Goal: Task Accomplishment & Management: Manage account settings

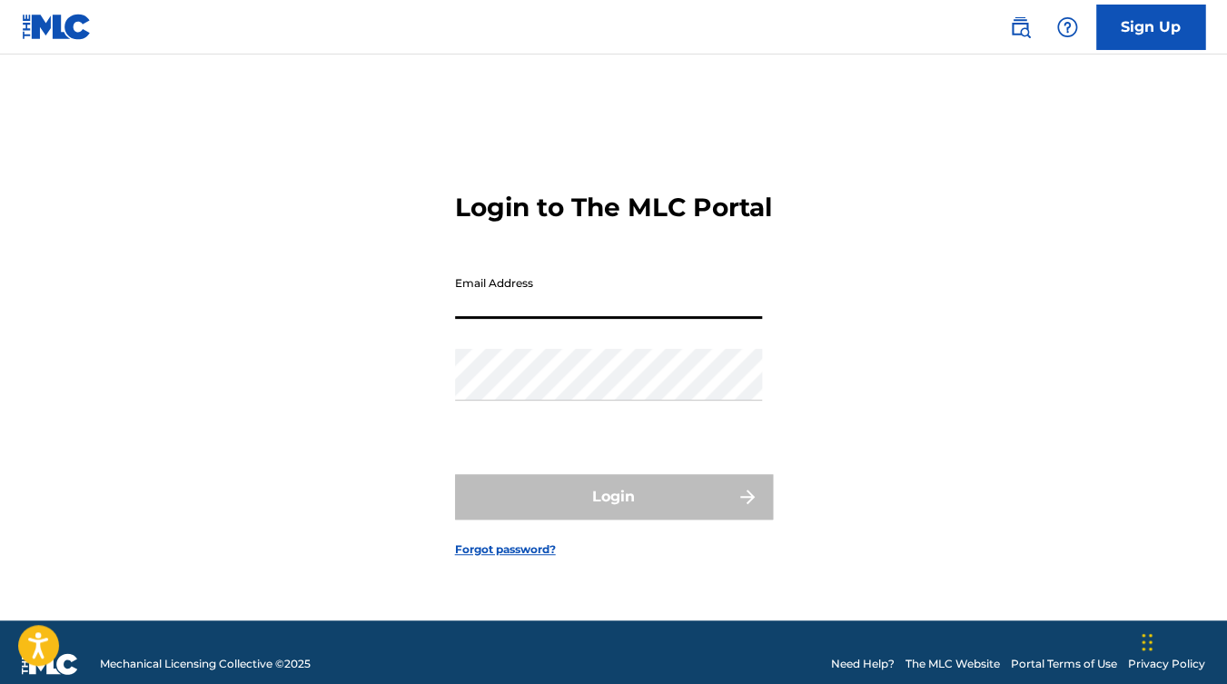
click at [555, 314] on input "Email Address" at bounding box center [608, 293] width 307 height 52
type input "[EMAIL_ADDRESS][DOMAIN_NAME]"
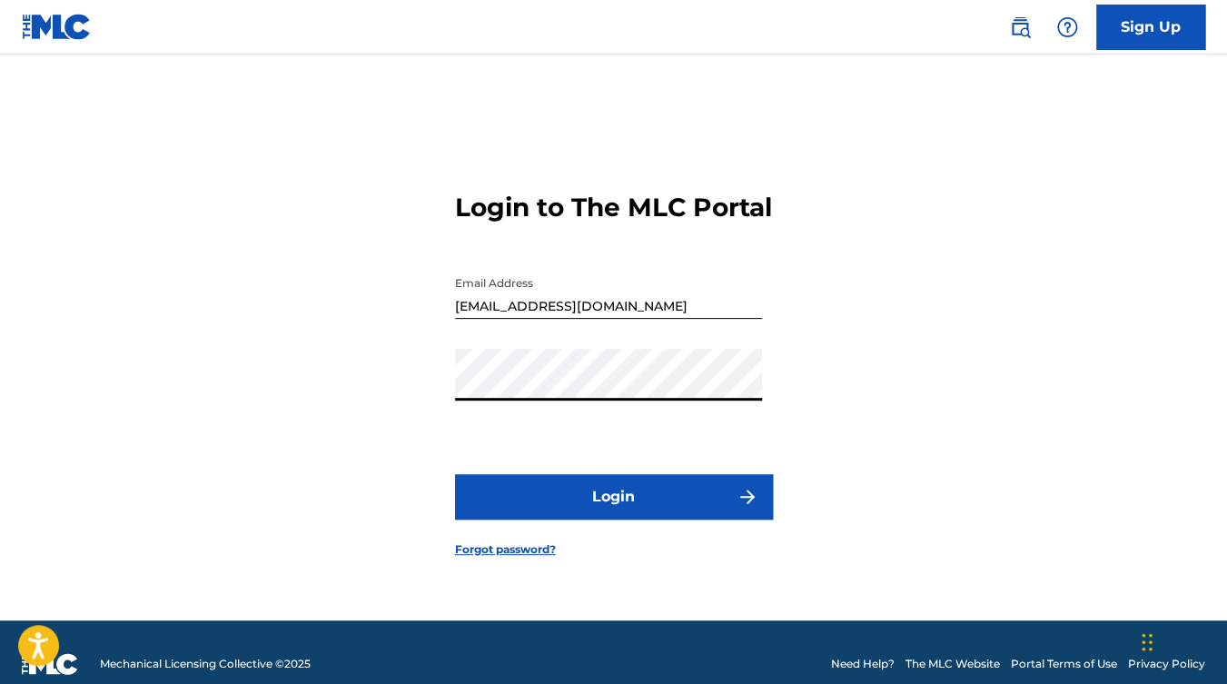
click at [455, 474] on button "Login" at bounding box center [614, 496] width 318 height 45
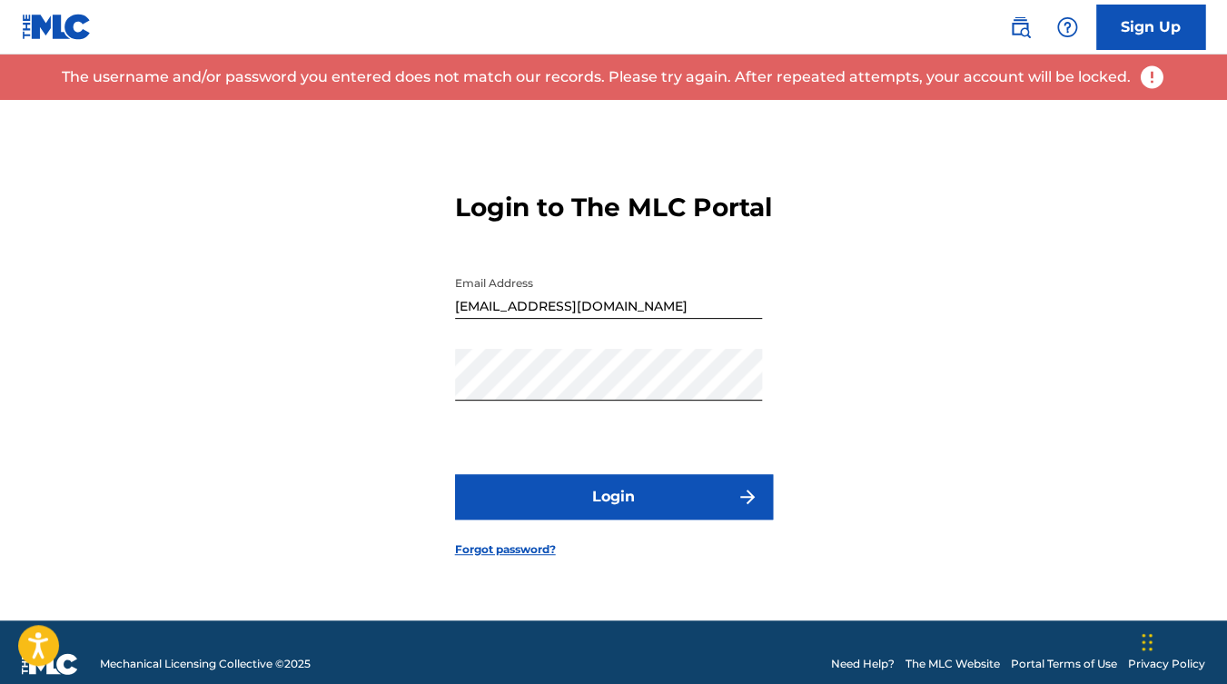
click at [472, 558] on link "Forgot password?" at bounding box center [505, 549] width 101 height 16
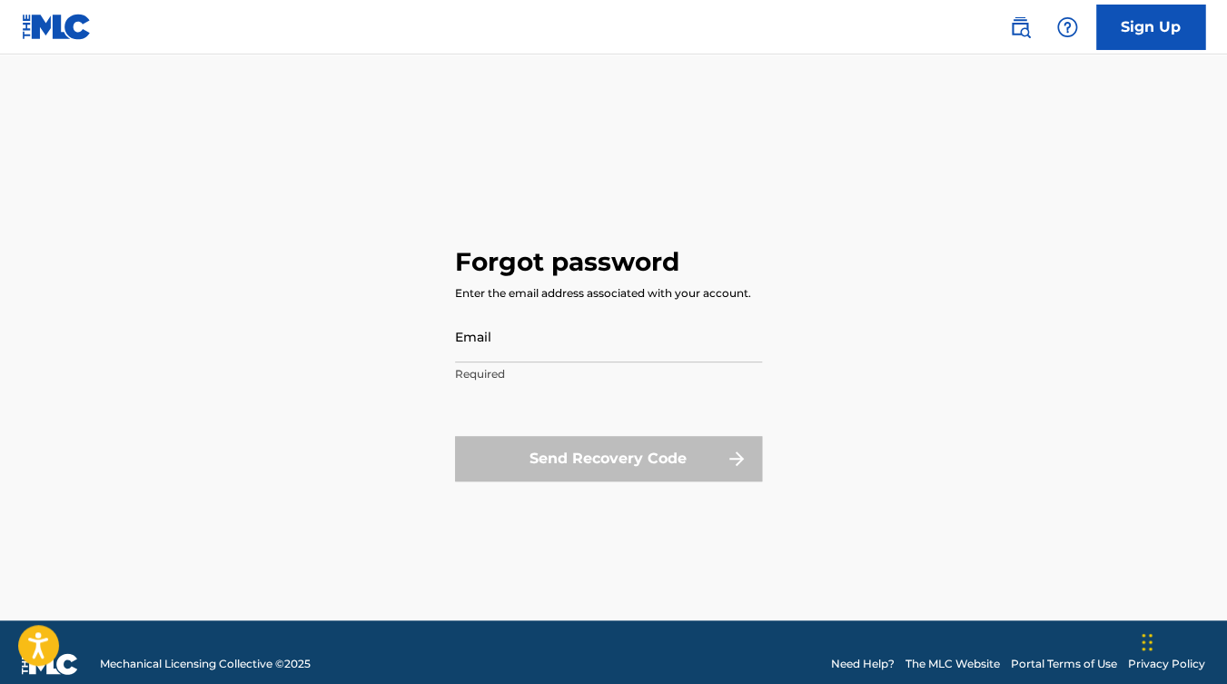
click at [527, 340] on input "Email" at bounding box center [608, 337] width 307 height 52
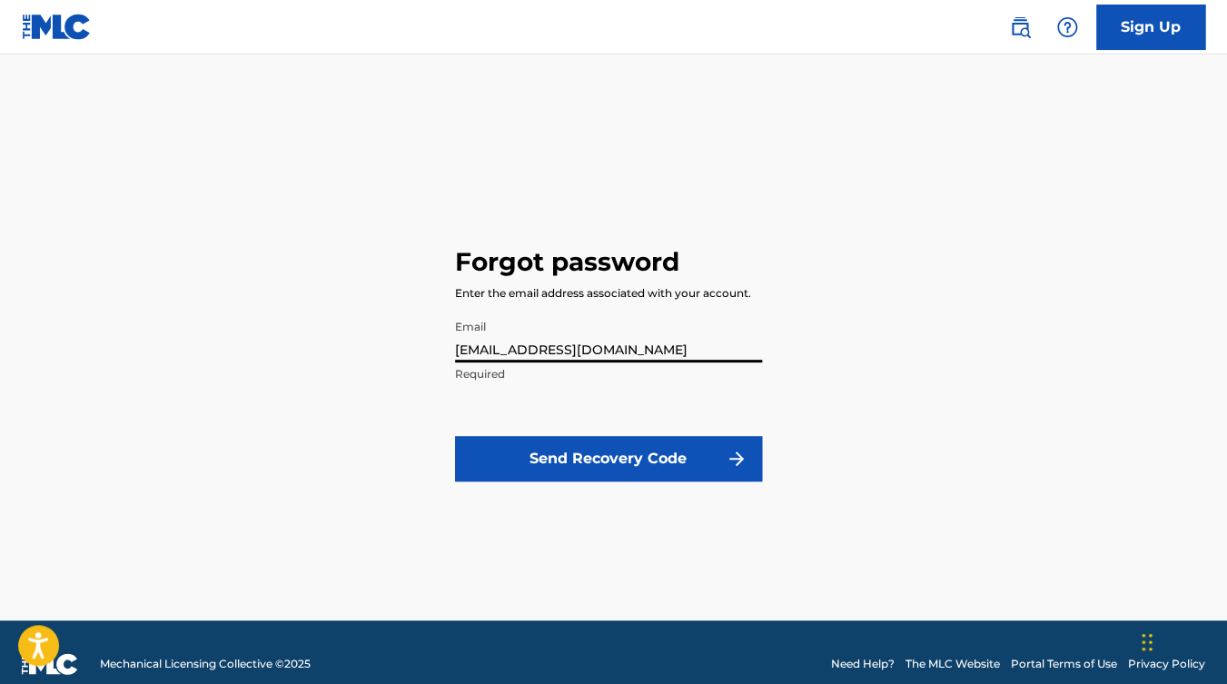
type input "[EMAIL_ADDRESS][DOMAIN_NAME]"
click at [579, 458] on button "Send Recovery Code" at bounding box center [608, 458] width 307 height 45
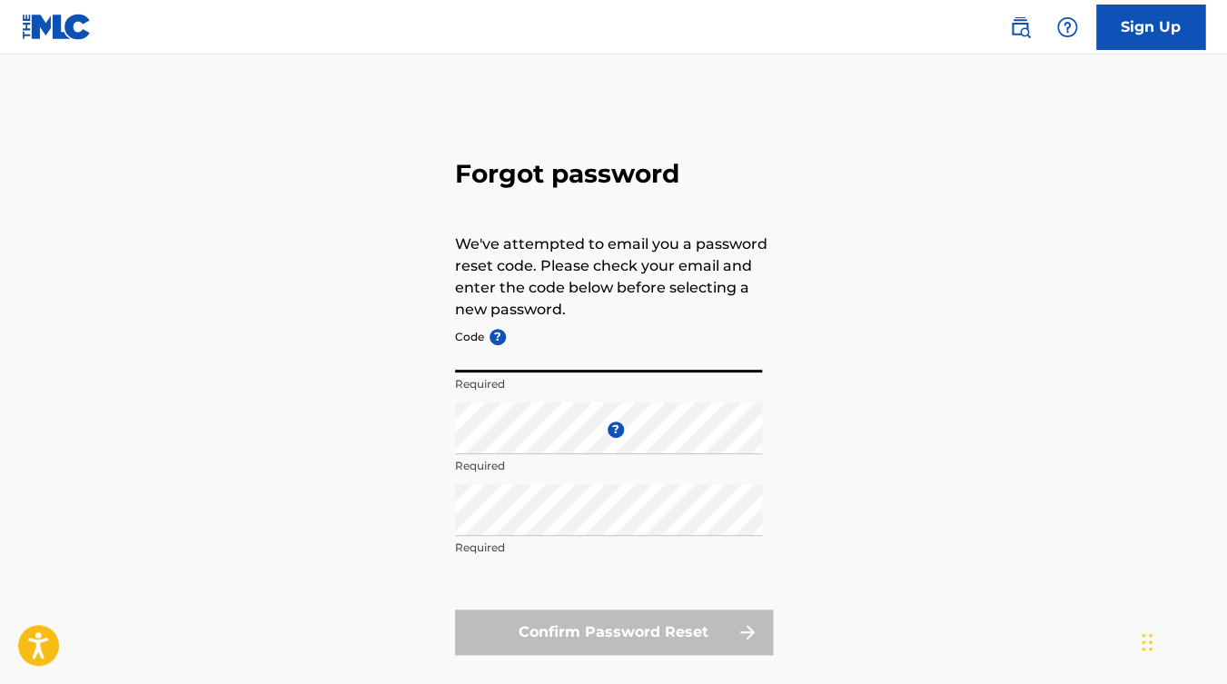
click at [503, 365] on input "Code ?" at bounding box center [608, 347] width 307 height 52
paste input "FP_bc1cd44e998d3fb9a128e20d53f5"
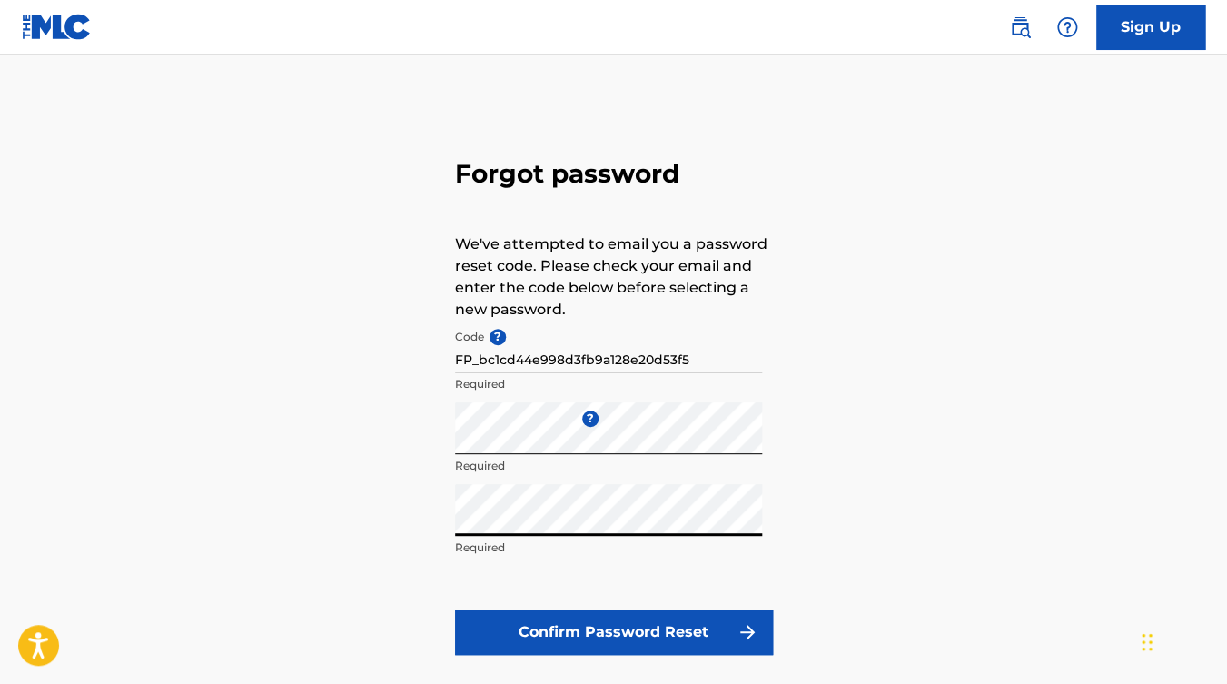
click at [608, 645] on button "Confirm Password Reset" at bounding box center [614, 631] width 318 height 45
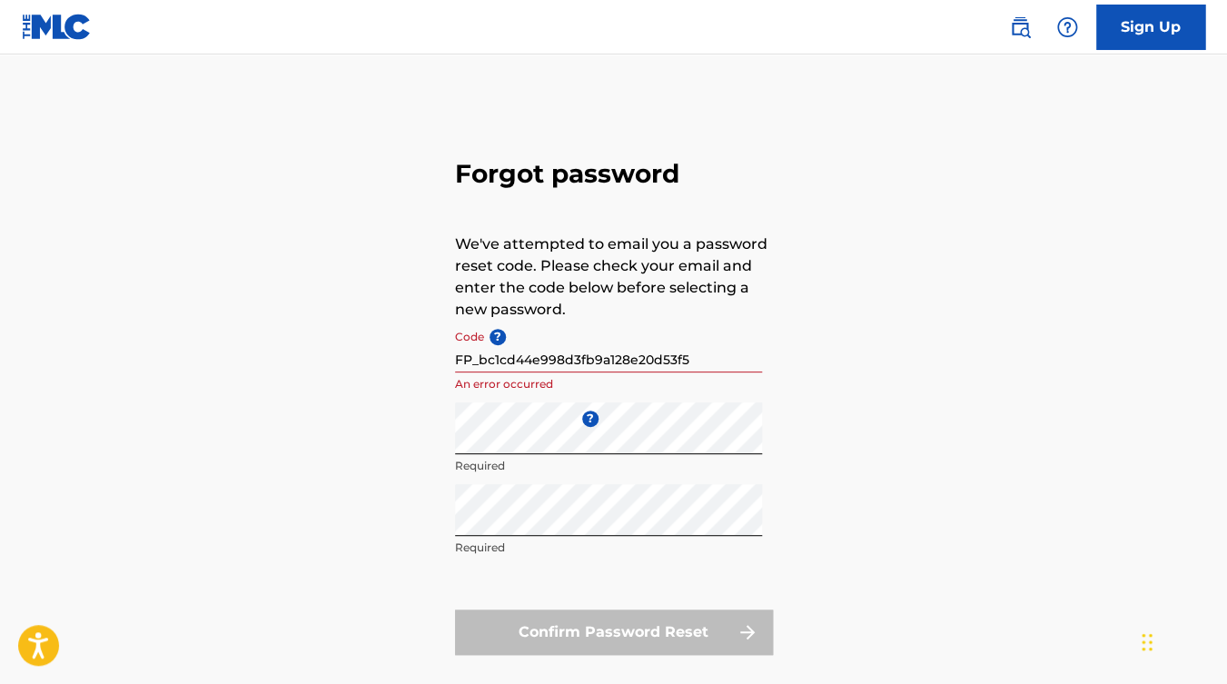
click at [578, 367] on input "FP_bc1cd44e998d3fb9a128e20d53f5" at bounding box center [608, 347] width 307 height 52
click at [658, 355] on input "FP_bc1cd44e998d3fb9a128e20d53f5" at bounding box center [608, 347] width 307 height 52
click at [716, 357] on input "FP_bc1cd44e998d3fb9a128e20d53f5" at bounding box center [608, 347] width 307 height 52
drag, startPoint x: 716, startPoint y: 357, endPoint x: 322, endPoint y: 321, distance: 394.8
click at [455, 321] on input "FP_bc1cd44e998d3fb9a128e20d53f5" at bounding box center [608, 347] width 307 height 52
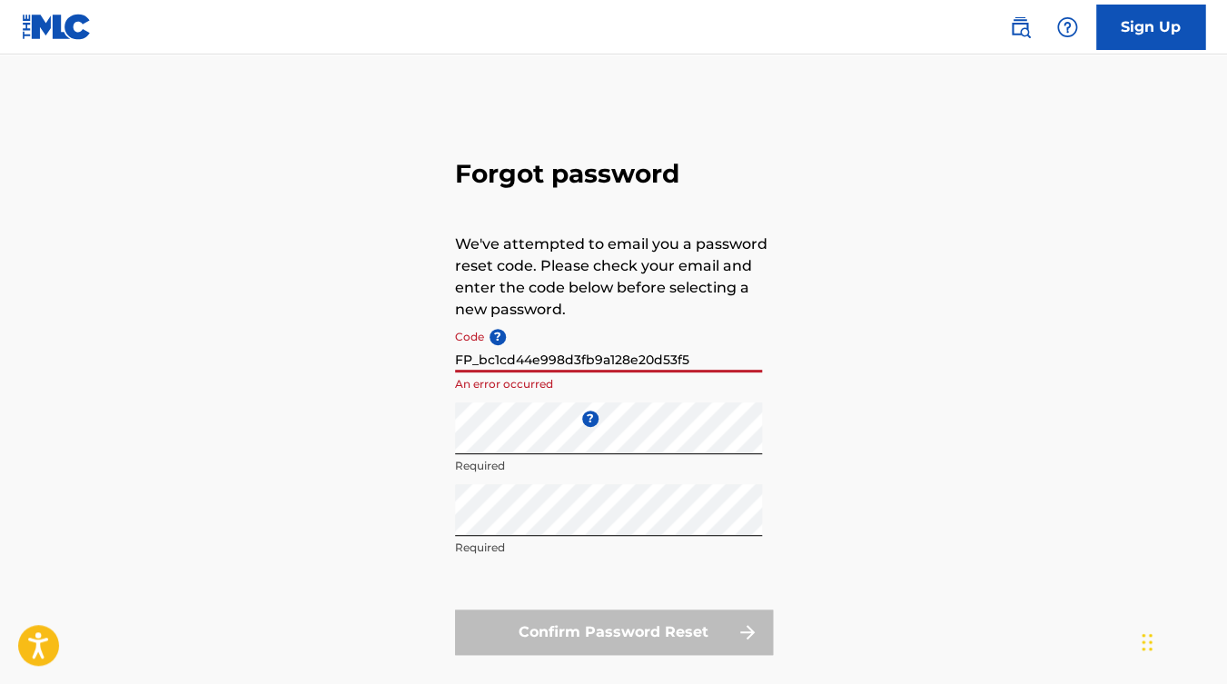
paste input
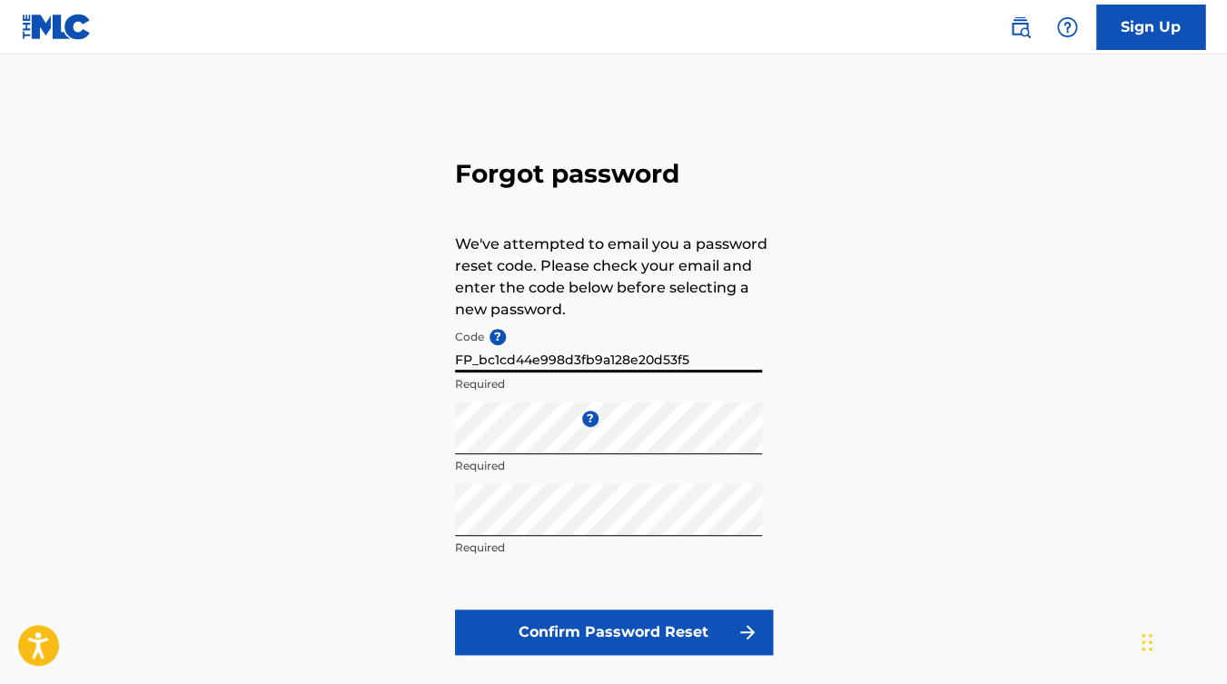
type input "FP_bc1cd44e998d3fb9a128e20d53f5"
click at [635, 625] on button "Confirm Password Reset" at bounding box center [614, 631] width 318 height 45
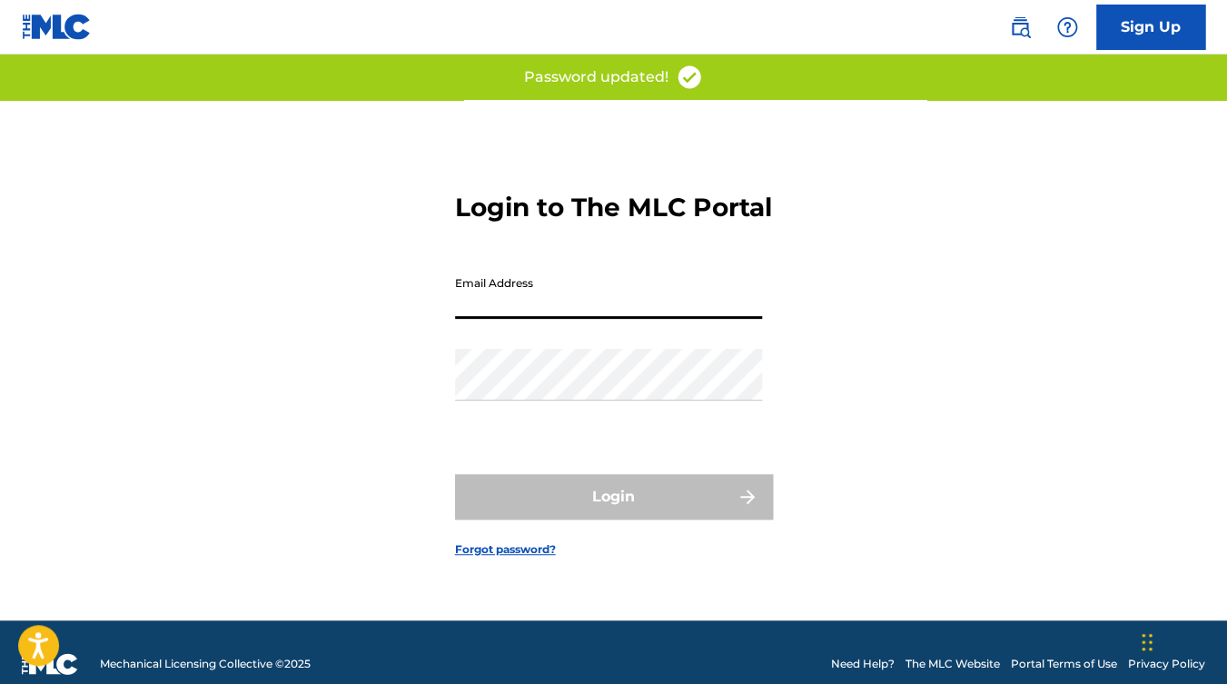
click at [569, 319] on input "Email Address" at bounding box center [608, 293] width 307 height 52
type input "[EMAIL_ADDRESS][DOMAIN_NAME]"
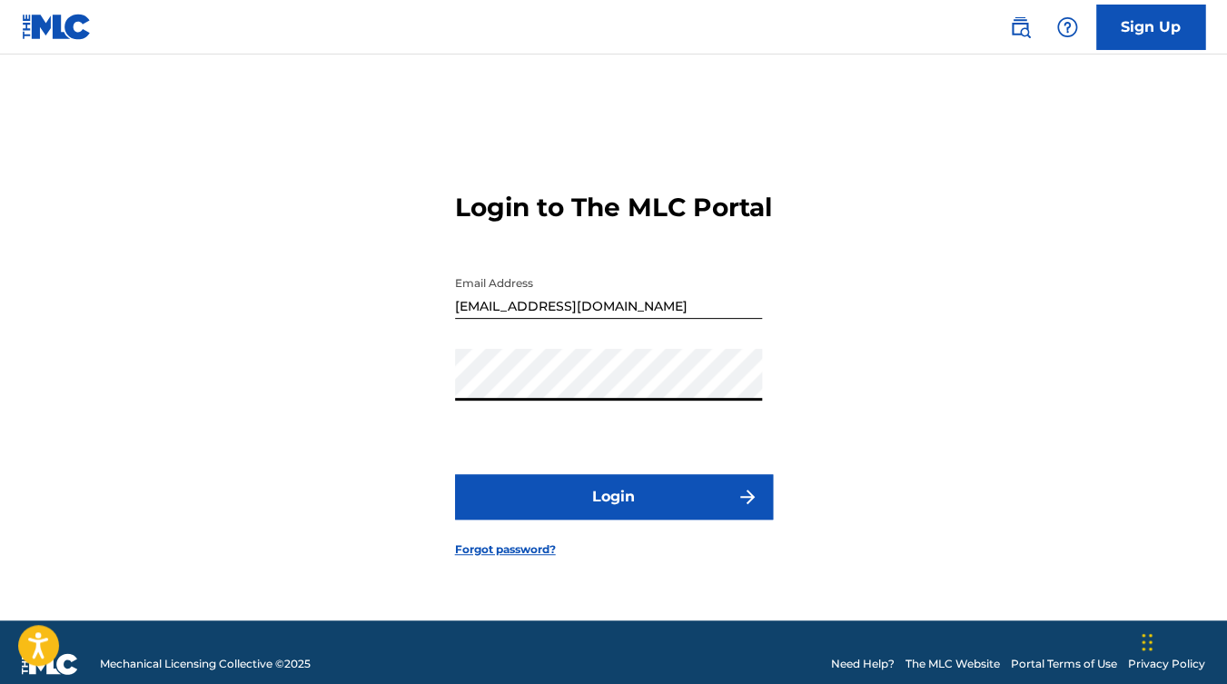
click at [617, 515] on button "Login" at bounding box center [614, 496] width 318 height 45
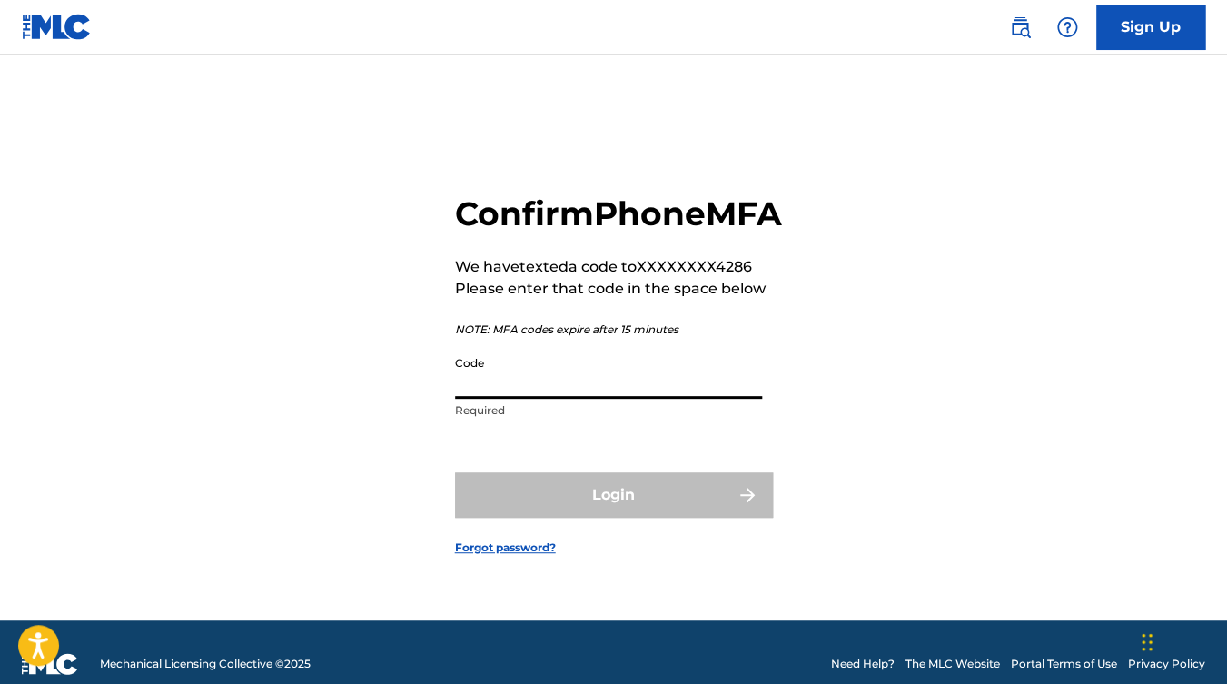
click at [499, 399] on input "Code" at bounding box center [608, 373] width 307 height 52
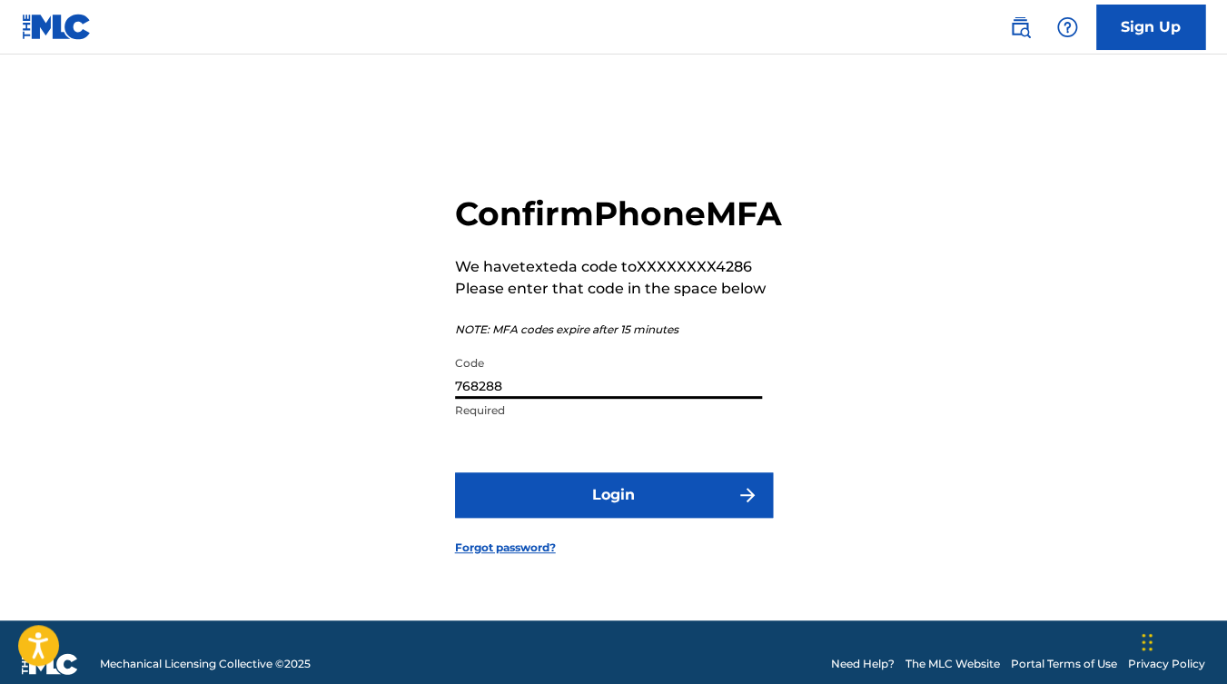
type input "768288"
click at [599, 510] on button "Login" at bounding box center [614, 494] width 318 height 45
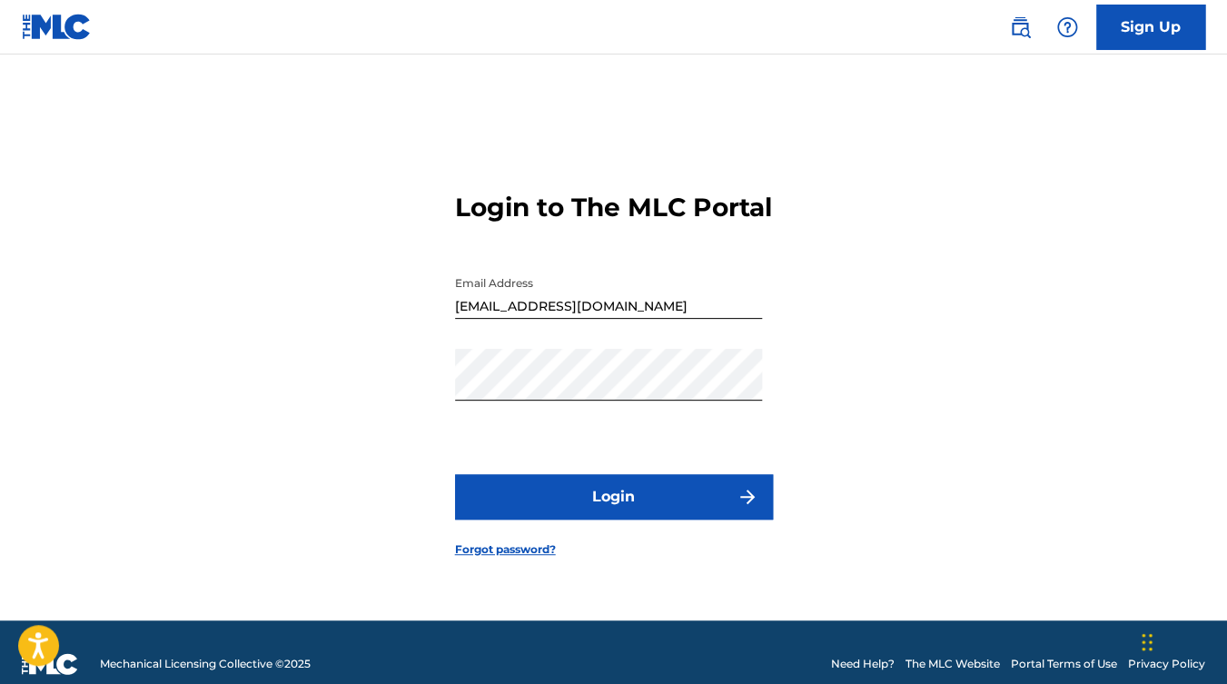
click at [595, 503] on button "Login" at bounding box center [614, 496] width 318 height 45
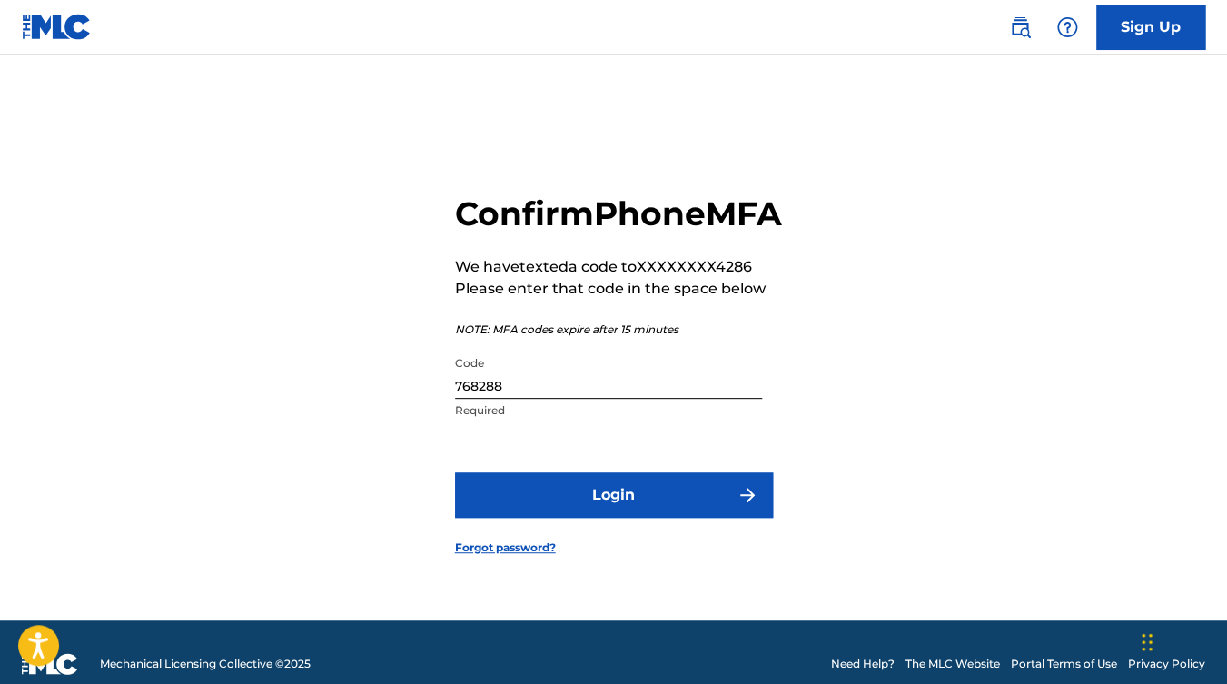
click at [591, 510] on button "Login" at bounding box center [614, 494] width 318 height 45
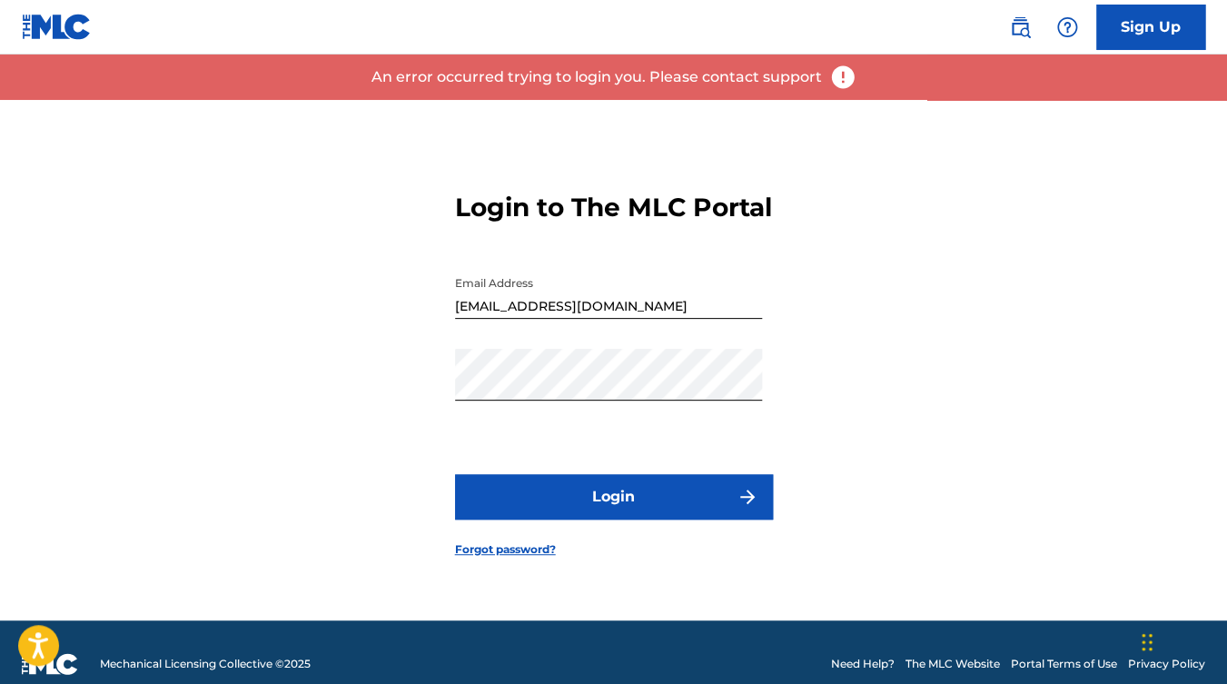
click at [600, 509] on button "Login" at bounding box center [614, 496] width 318 height 45
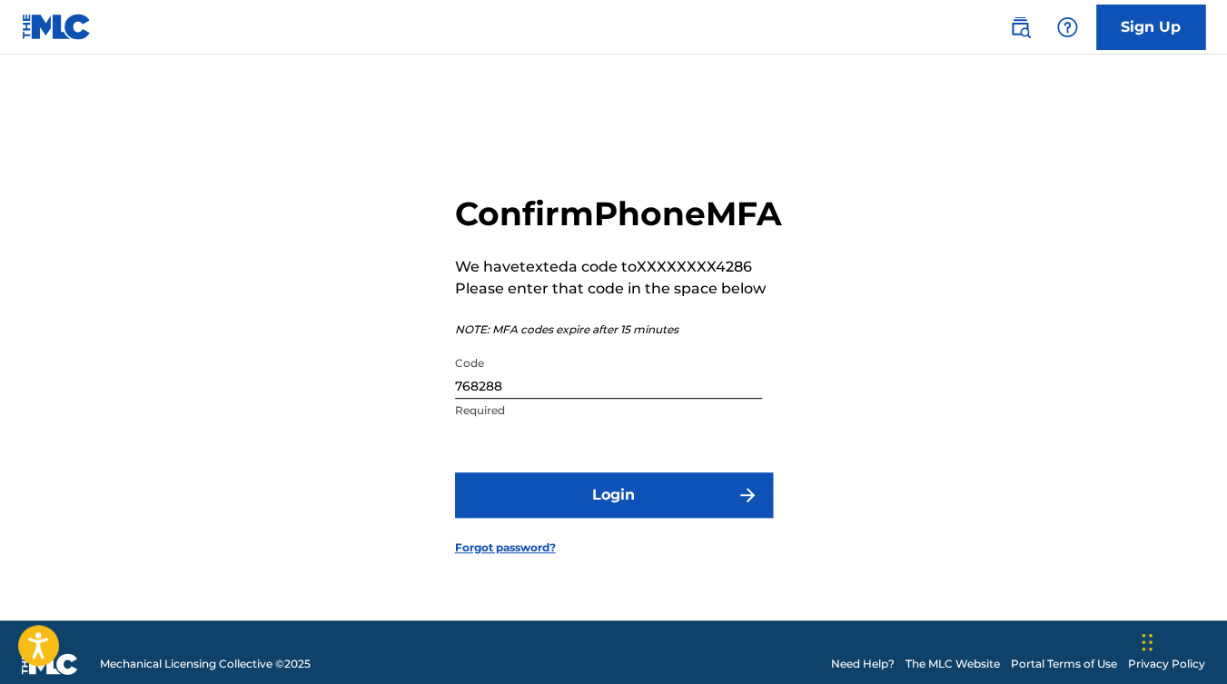
click at [588, 508] on button "Login" at bounding box center [614, 494] width 318 height 45
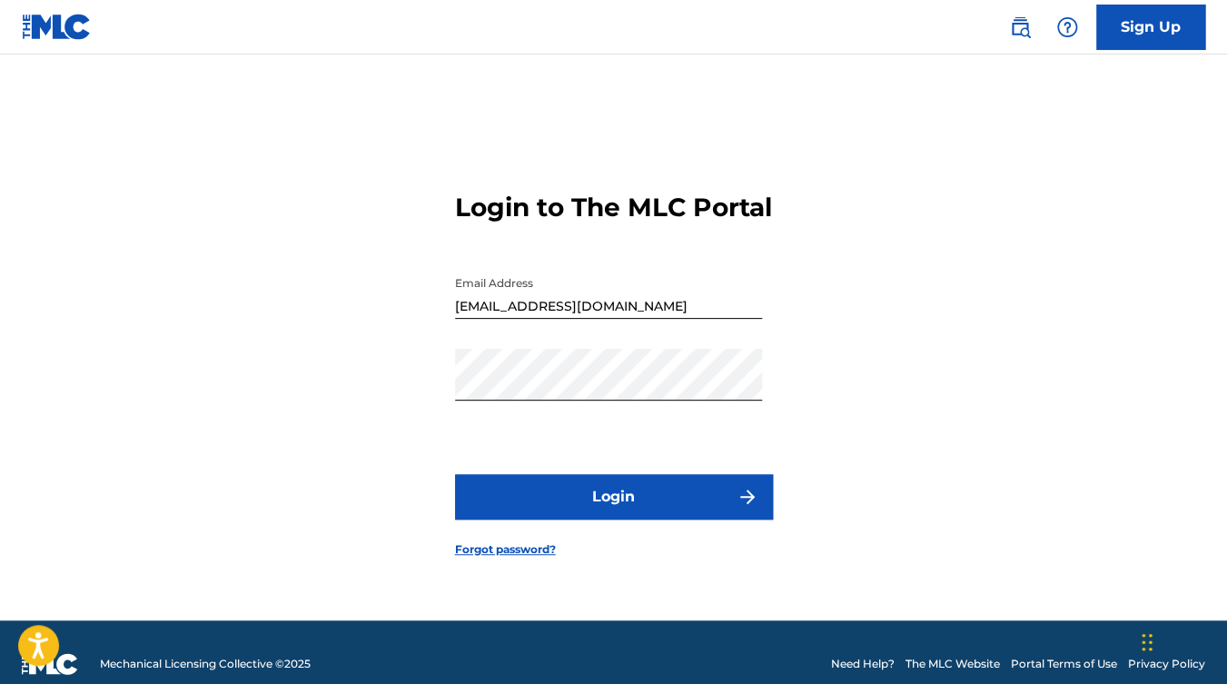
click at [745, 108] on form "Login to The MLC Portal Email Address [EMAIL_ADDRESS][DOMAIN_NAME] Password Log…" at bounding box center [614, 360] width 318 height 520
click at [565, 319] on input "[EMAIL_ADDRESS][DOMAIN_NAME]" at bounding box center [608, 293] width 307 height 52
click at [578, 510] on button "Login" at bounding box center [614, 496] width 318 height 45
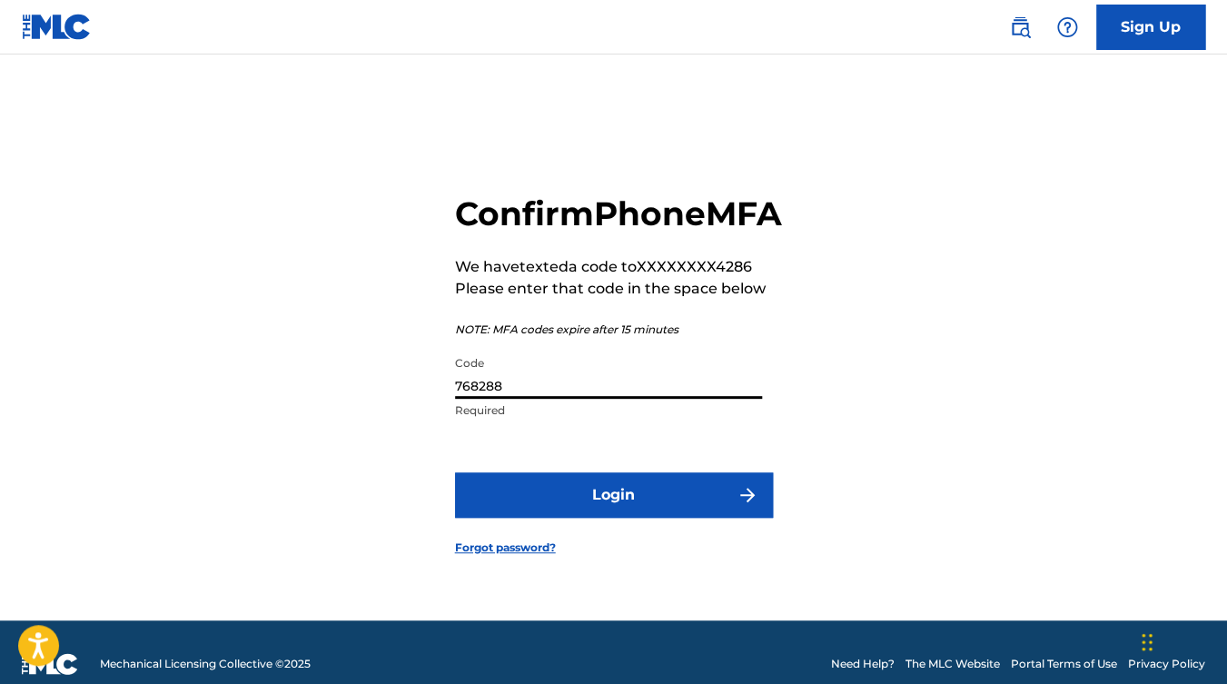
drag, startPoint x: 537, startPoint y: 411, endPoint x: 379, endPoint y: 396, distance: 158.8
click at [455, 397] on input "768288" at bounding box center [608, 373] width 307 height 52
click at [519, 399] on input "768288" at bounding box center [608, 373] width 307 height 52
type input "762788"
click at [603, 518] on button "Login" at bounding box center [614, 494] width 318 height 45
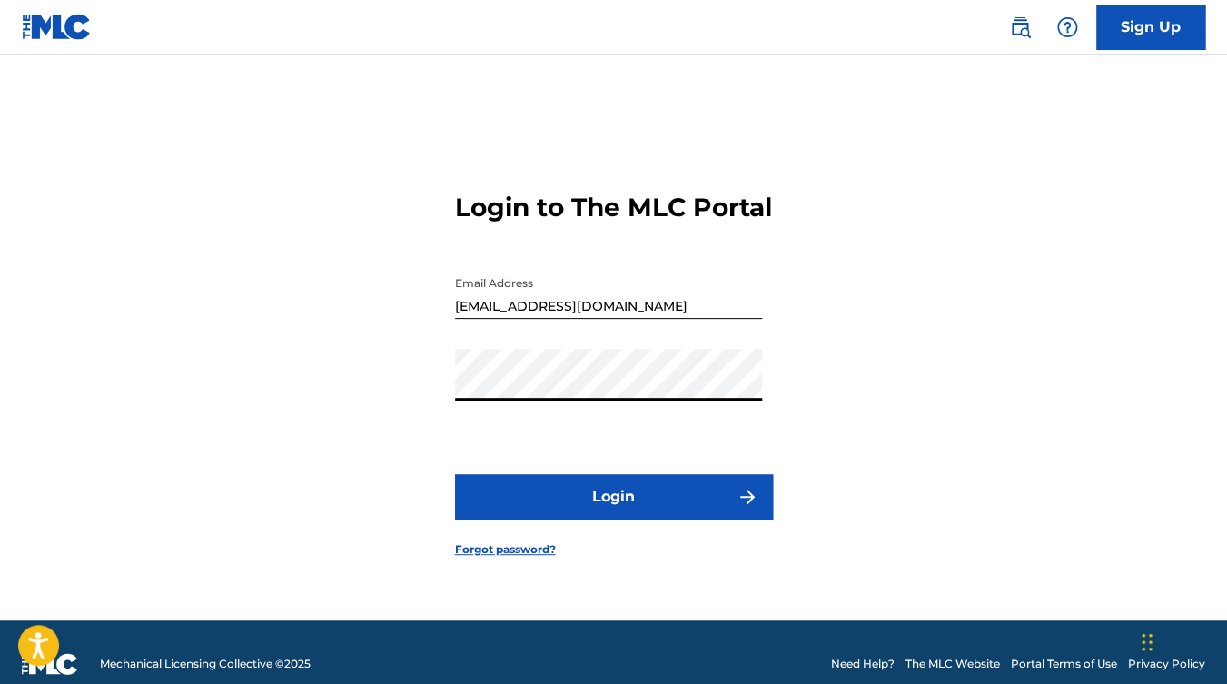
click at [503, 558] on link "Forgot password?" at bounding box center [505, 549] width 101 height 16
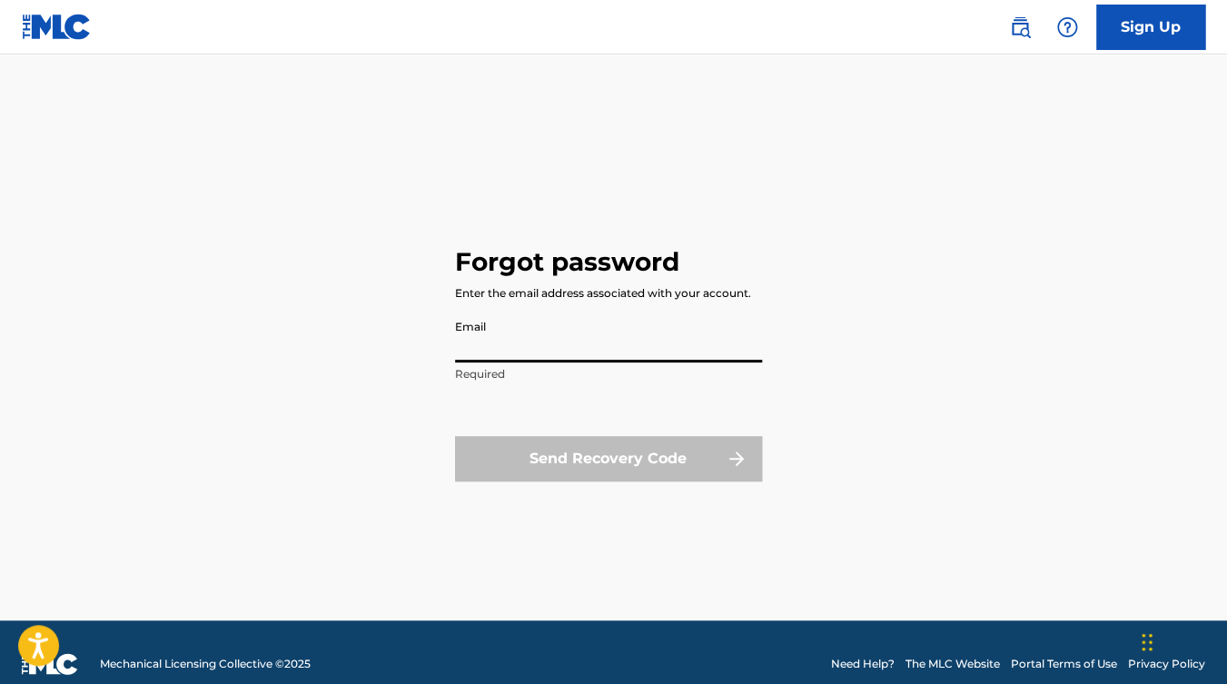
click at [496, 354] on input "Email" at bounding box center [608, 337] width 307 height 52
type input "b"
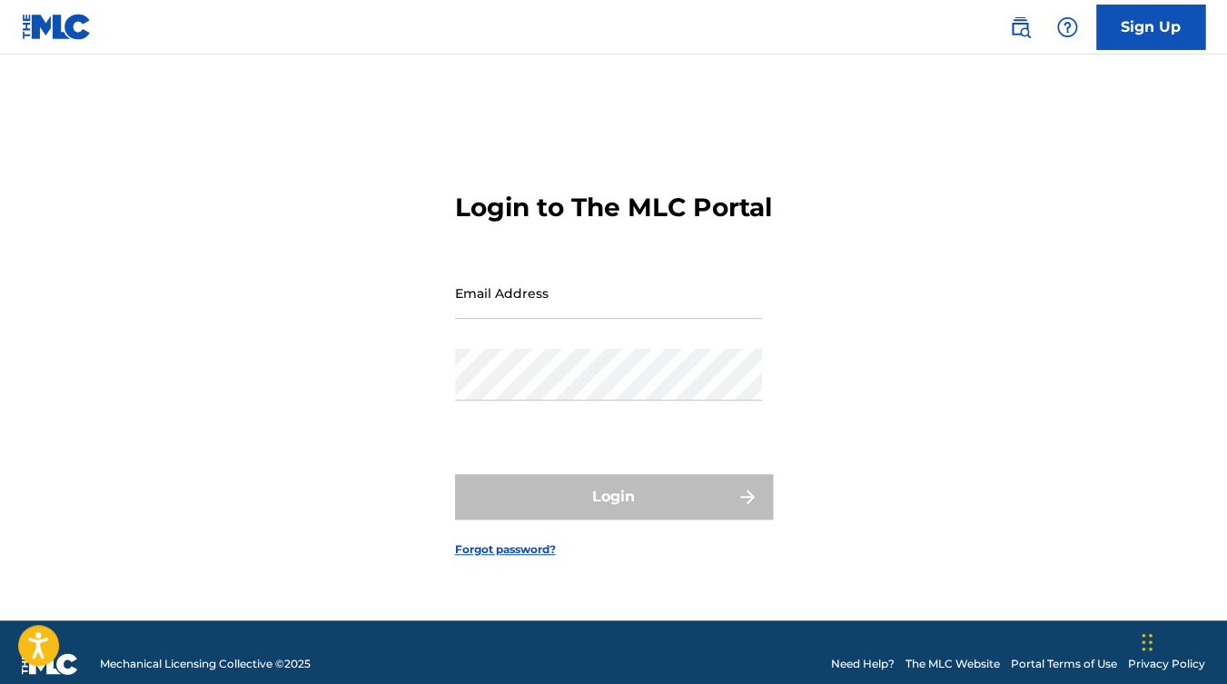
click at [512, 311] on input "Email Address" at bounding box center [608, 293] width 307 height 52
type input "[EMAIL_ADDRESS][DOMAIN_NAME]"
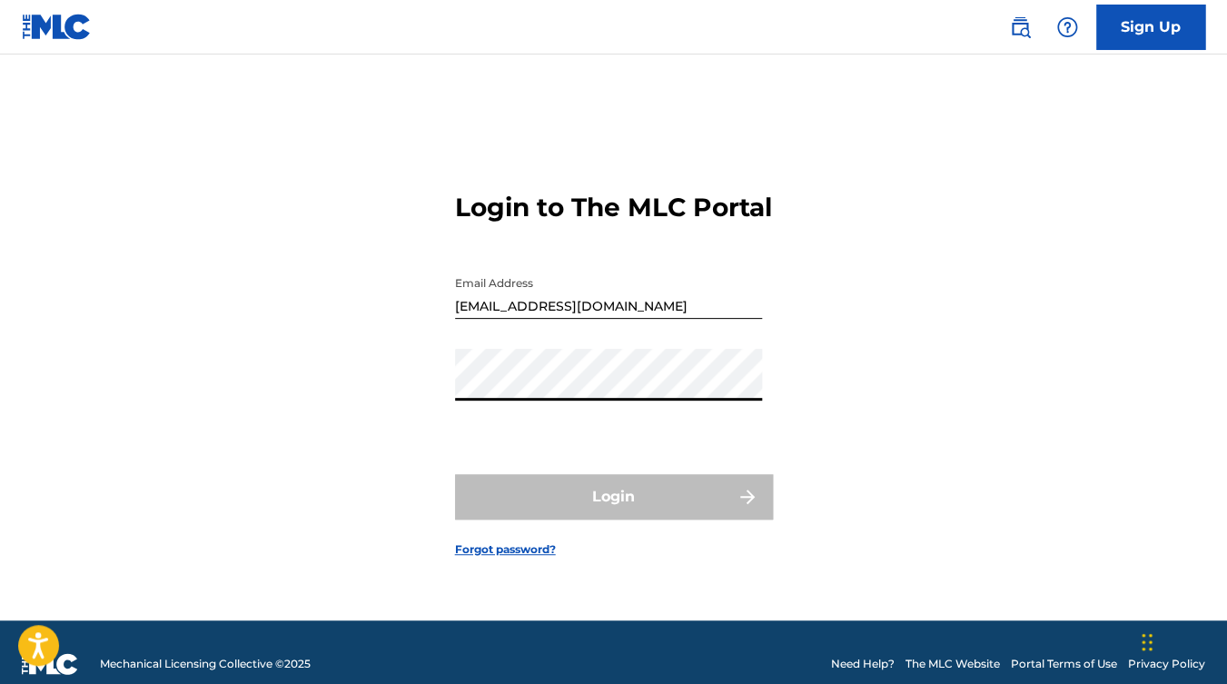
click at [543, 558] on link "Forgot password?" at bounding box center [505, 549] width 101 height 16
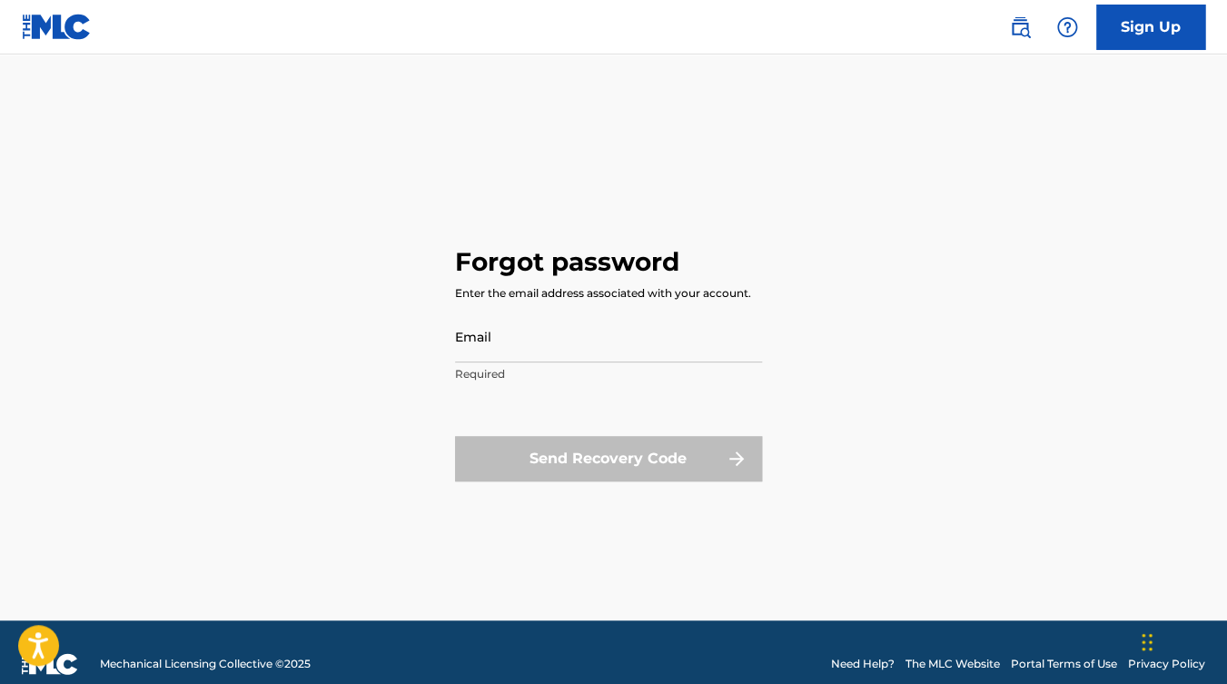
click at [1022, 33] on img at bounding box center [1020, 27] width 22 height 22
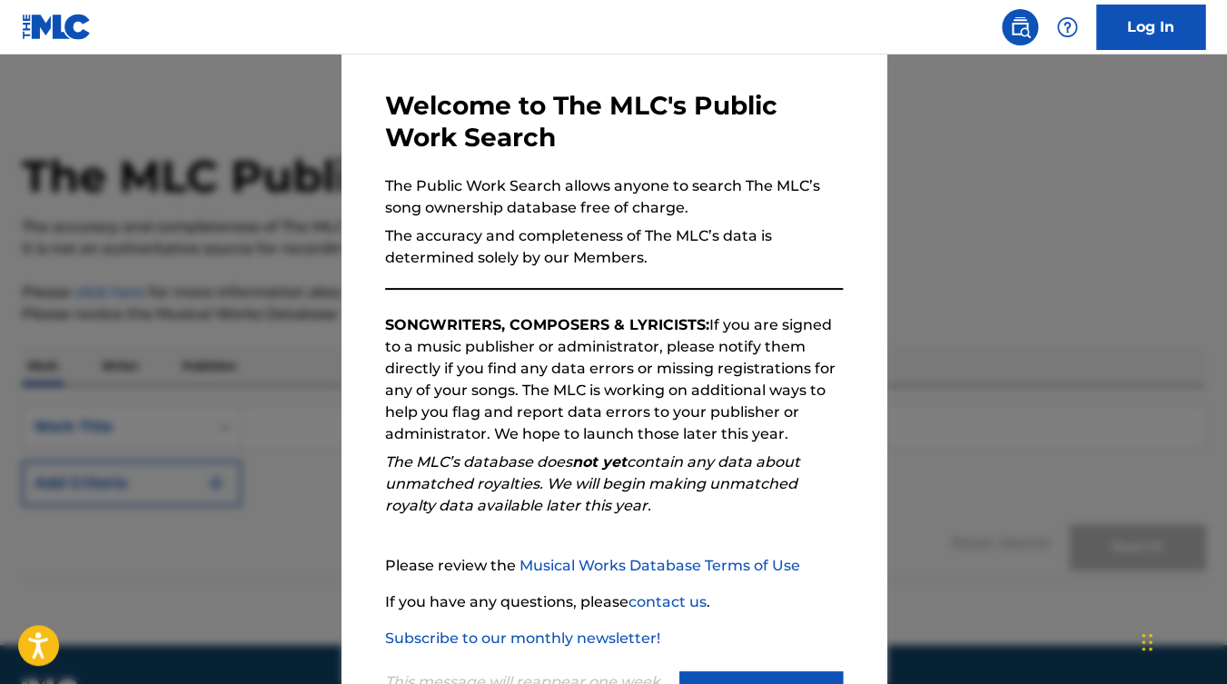
scroll to position [148, 0]
